Goal: Transaction & Acquisition: Purchase product/service

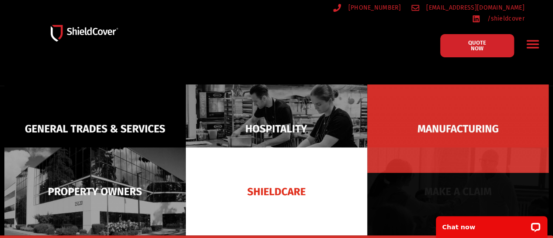
scroll to position [131, 0]
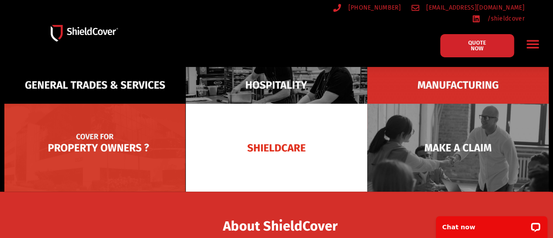
click at [66, 138] on img at bounding box center [94, 148] width 181 height 88
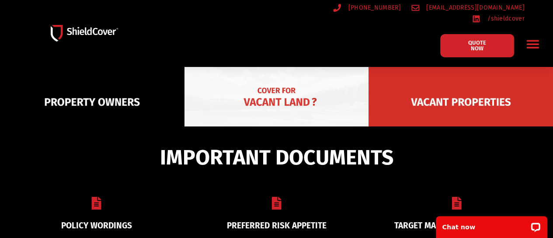
click at [294, 96] on img at bounding box center [276, 102] width 184 height 90
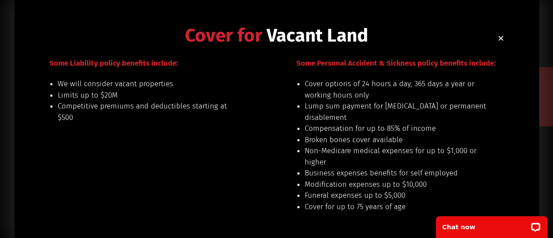
scroll to position [44, 0]
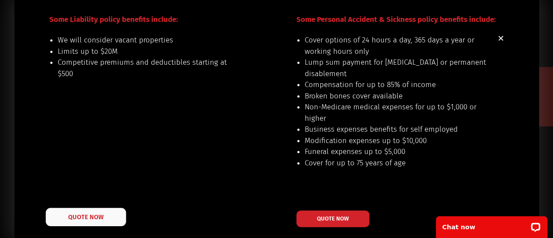
click at [111, 216] on link "QUOTE NOW" at bounding box center [85, 216] width 80 height 18
